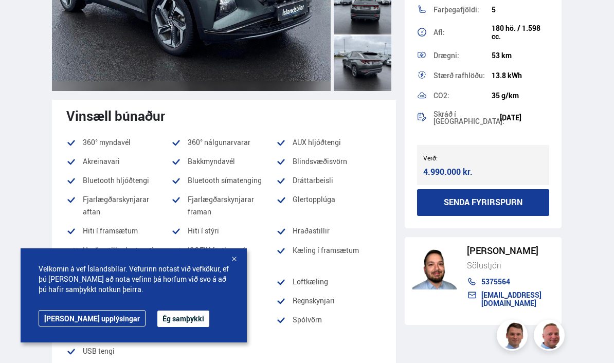
scroll to position [267, 0]
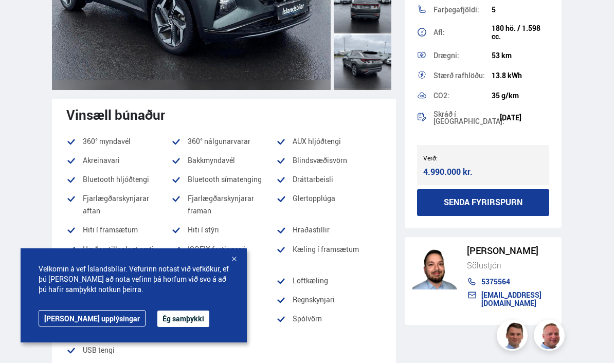
click at [157, 318] on button "Ég samþykki" at bounding box center [183, 319] width 52 height 16
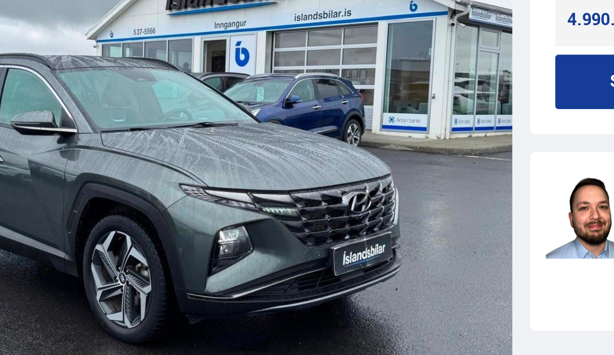
scroll to position [1333, 0]
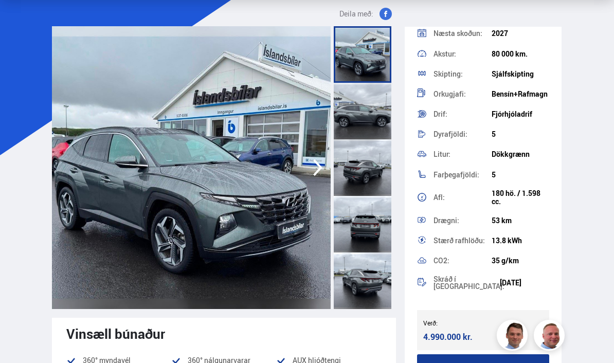
scroll to position [47, 0]
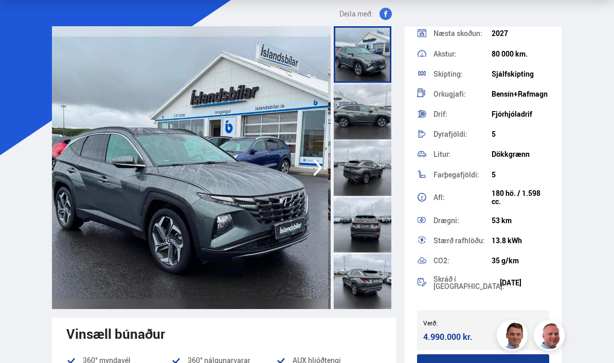
click at [227, 196] on img at bounding box center [188, 167] width 279 height 283
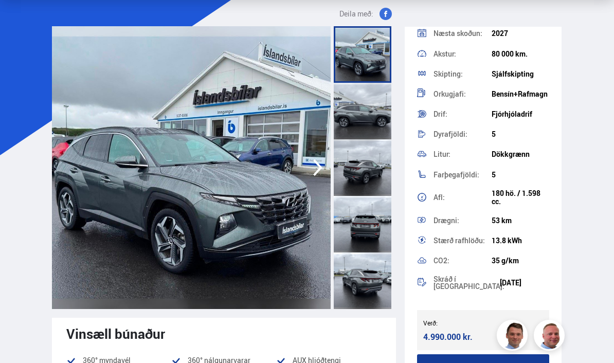
click at [227, 196] on img at bounding box center [191, 167] width 279 height 283
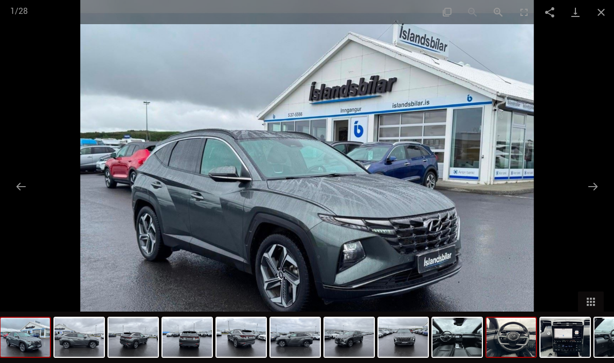
click at [499, 340] on img at bounding box center [511, 337] width 49 height 39
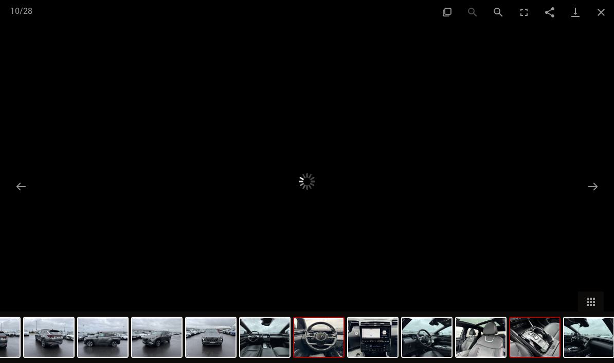
drag, startPoint x: 499, startPoint y: 340, endPoint x: 509, endPoint y: 340, distance: 10.3
click at [509, 340] on div at bounding box center [563, 337] width 1513 height 51
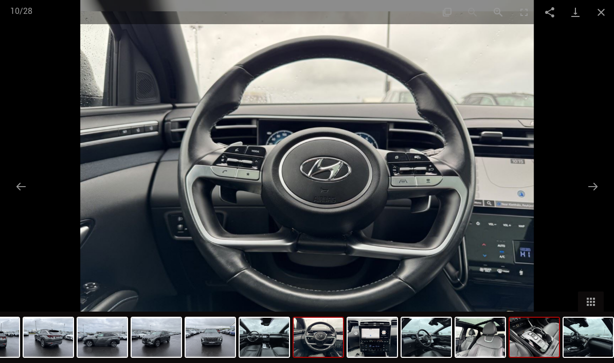
click at [530, 342] on img at bounding box center [534, 337] width 49 height 39
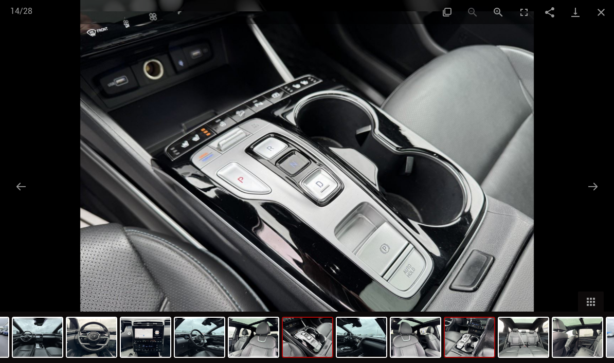
click at [470, 334] on img at bounding box center [469, 337] width 49 height 39
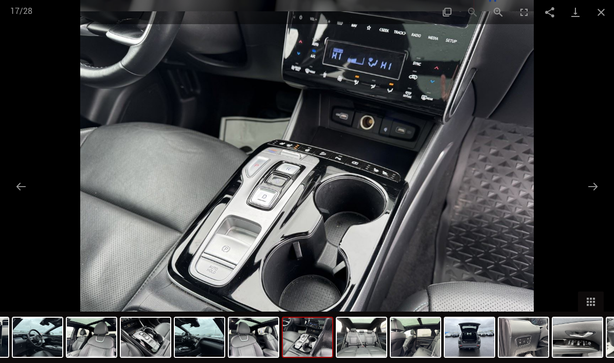
scroll to position [27, 0]
click at [20, 185] on button "Previous slide" at bounding box center [21, 187] width 22 height 20
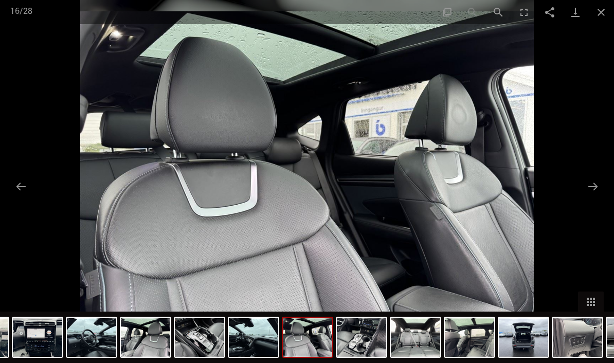
scroll to position [76, 0]
click at [15, 183] on button "Previous slide" at bounding box center [21, 187] width 22 height 20
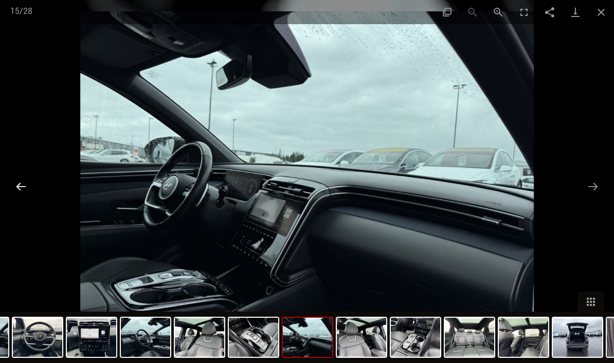
click at [14, 183] on button "Previous slide" at bounding box center [21, 187] width 22 height 20
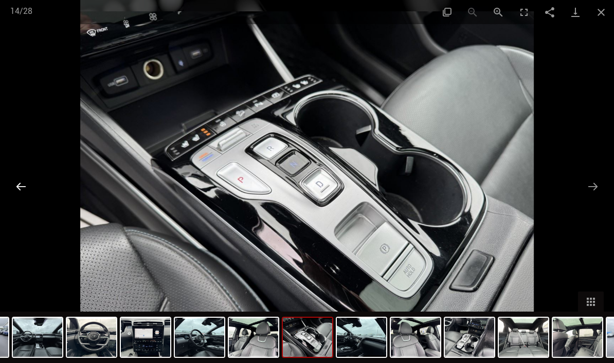
click at [17, 184] on button "Previous slide" at bounding box center [21, 187] width 22 height 20
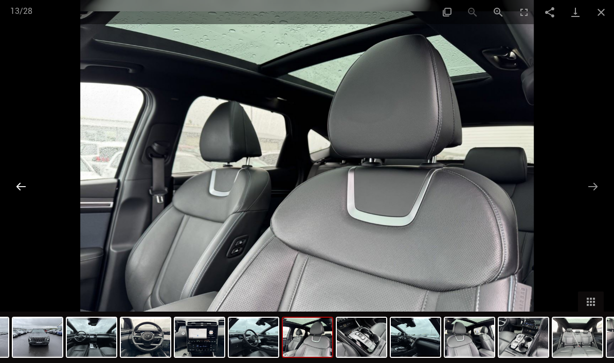
click at [19, 185] on button "Previous slide" at bounding box center [21, 187] width 22 height 20
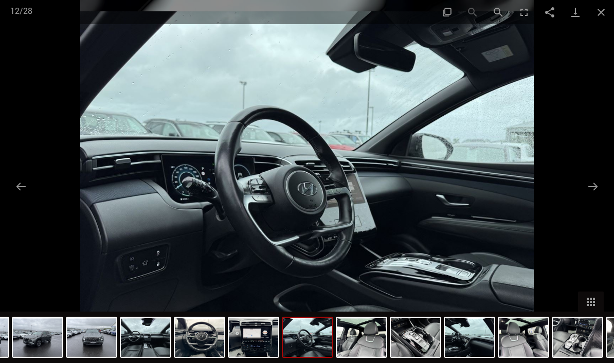
scroll to position [49, 0]
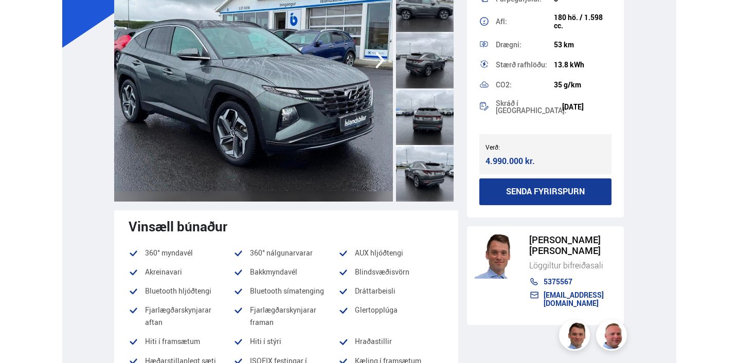
scroll to position [159, 0]
